Goal: Check status: Check status

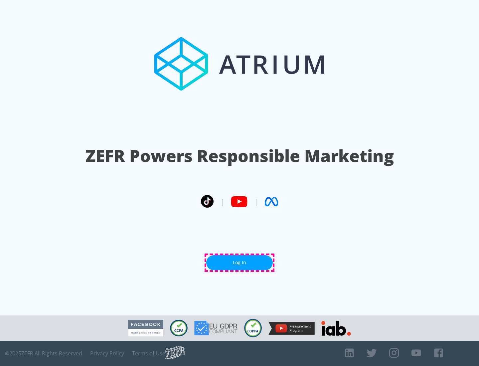
click at [240, 263] on link "Log In" at bounding box center [239, 262] width 67 height 15
